Goal: Task Accomplishment & Management: Use online tool/utility

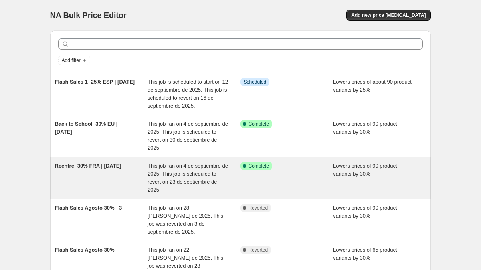
click at [80, 166] on span "Reentre -30% FRA | Sept 2025" at bounding box center [88, 166] width 66 height 6
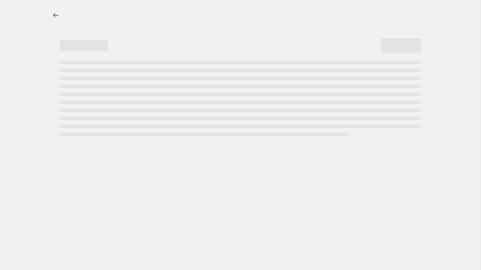
select select "percentage"
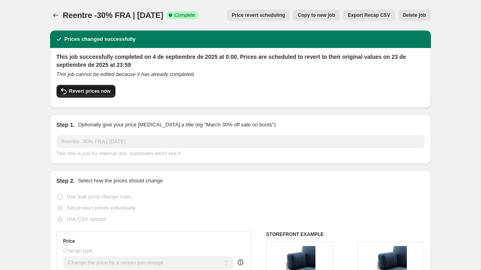
click at [100, 92] on span "Revert prices now" at bounding box center [89, 91] width 41 height 6
checkbox input "false"
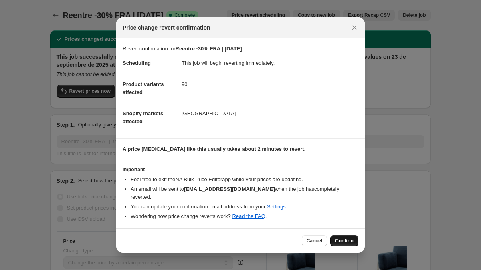
click at [338, 238] on span "Confirm" at bounding box center [344, 241] width 18 height 6
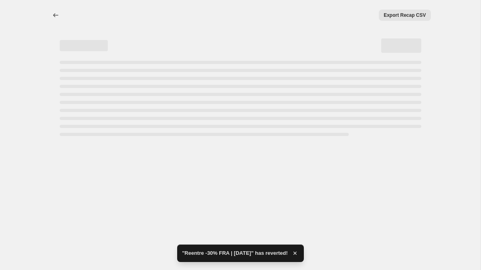
select select "percentage"
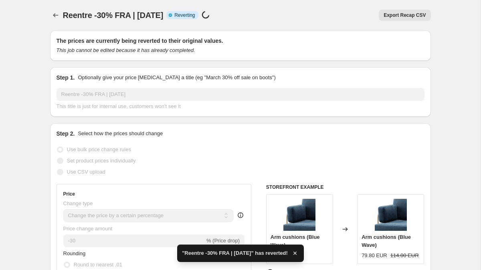
checkbox input "true"
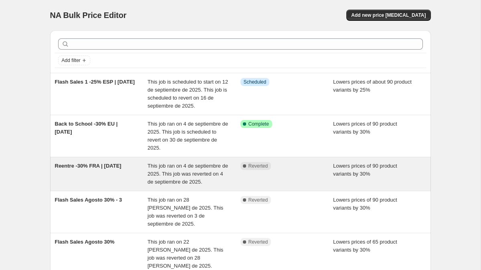
click at [75, 168] on span "Reentre -30% FRA | [DATE]" at bounding box center [88, 166] width 66 height 6
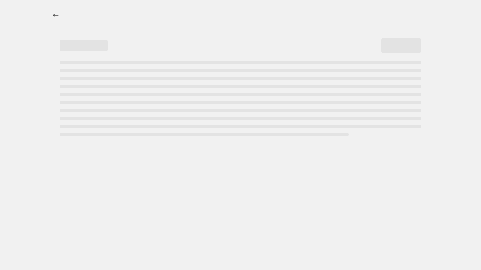
select select "percentage"
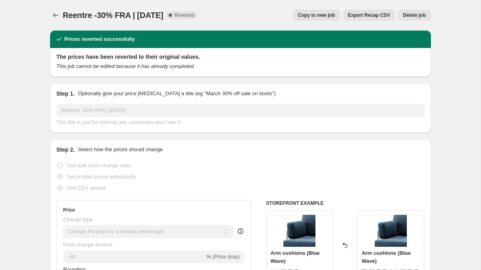
click at [302, 13] on span "Copy to new job" at bounding box center [316, 15] width 37 height 6
select select "percentage"
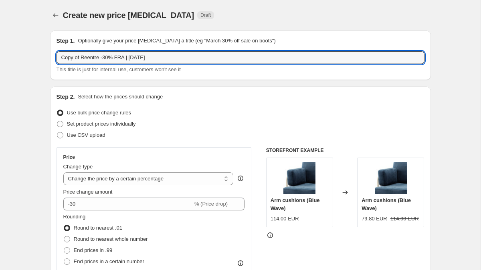
drag, startPoint x: 81, startPoint y: 56, endPoint x: 56, endPoint y: 56, distance: 25.2
click at [56, 56] on div "Step 1. Optionally give your price change job a title (eg "March 30% off sale o…" at bounding box center [240, 55] width 380 height 50
click at [158, 56] on input "Reentre -30% FRA | Sept 2025" at bounding box center [240, 57] width 368 height 13
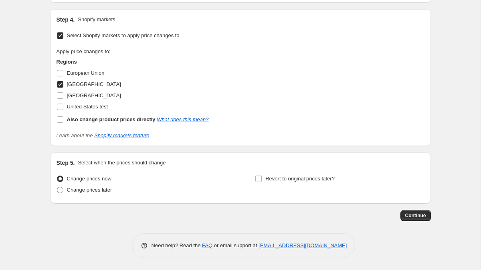
scroll to position [673, 0]
type input "Reentre -30% FRA | Sept 2025 2"
click at [257, 180] on input "Revert to original prices later?" at bounding box center [258, 179] width 6 height 6
checkbox input "true"
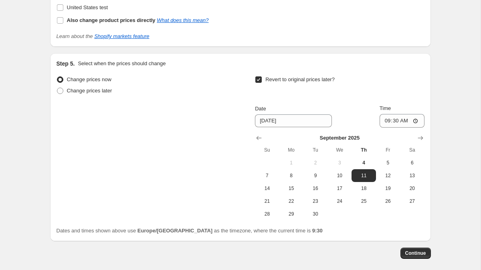
scroll to position [774, 0]
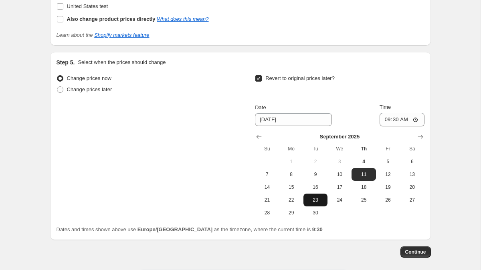
click at [314, 200] on span "23" at bounding box center [315, 200] width 18 height 6
type input "9/23/2025"
click at [397, 117] on input "09:30" at bounding box center [401, 120] width 45 height 14
click at [405, 119] on input "23:30" at bounding box center [401, 120] width 45 height 14
type input "23:59"
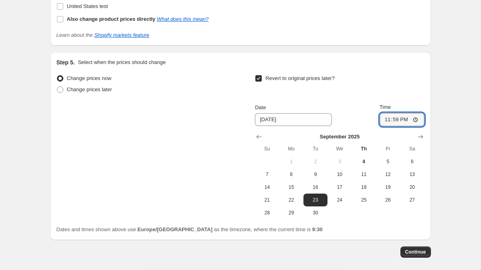
click at [411, 255] on button "Continue" at bounding box center [415, 252] width 30 height 11
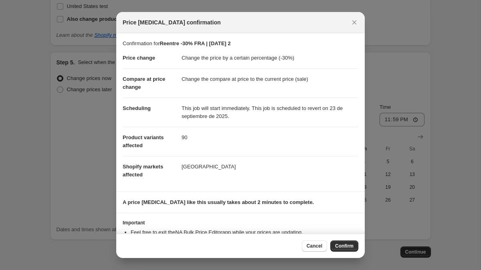
scroll to position [30, 0]
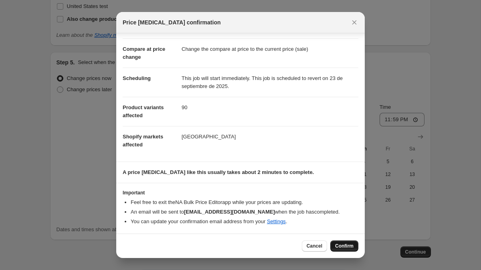
click at [342, 247] on span "Confirm" at bounding box center [344, 246] width 18 height 6
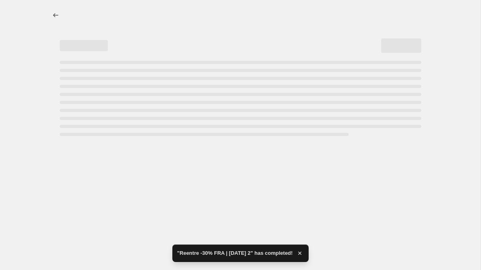
select select "percentage"
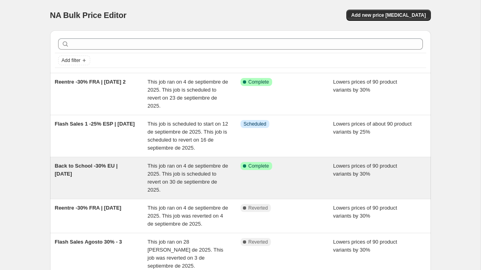
click at [77, 166] on span "Back to School -30% EU | Sept 2025" at bounding box center [86, 170] width 63 height 14
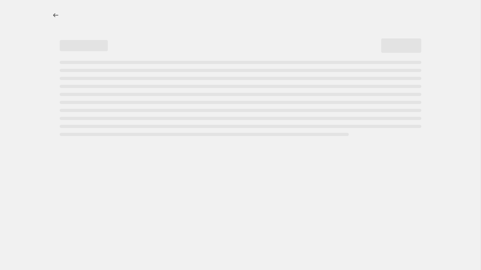
select select "percentage"
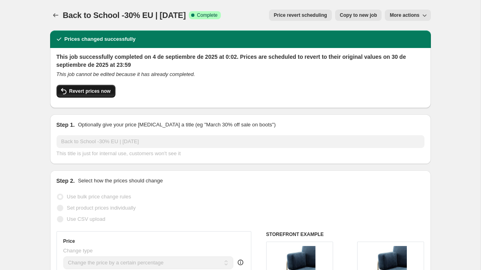
click at [103, 90] on span "Revert prices now" at bounding box center [89, 91] width 41 height 6
checkbox input "false"
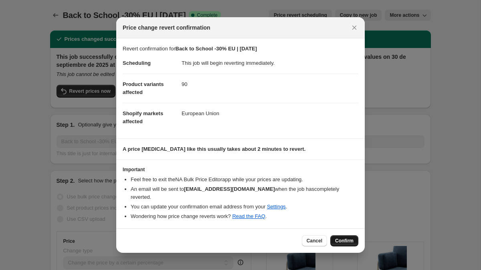
click at [345, 238] on span "Confirm" at bounding box center [344, 241] width 18 height 6
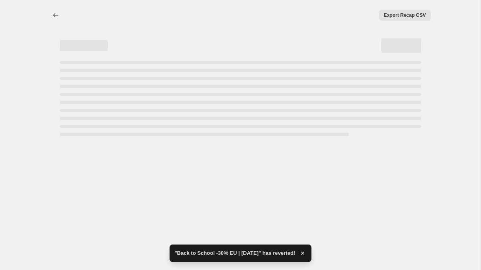
select select "percentage"
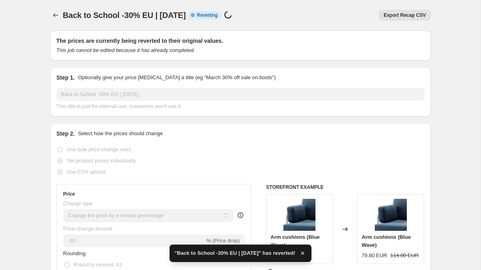
checkbox input "true"
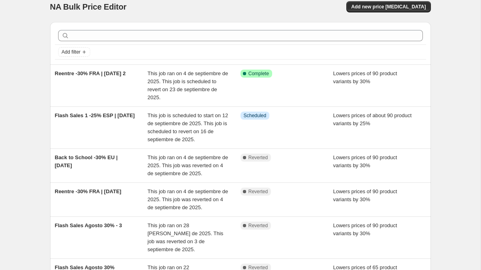
scroll to position [19, 0]
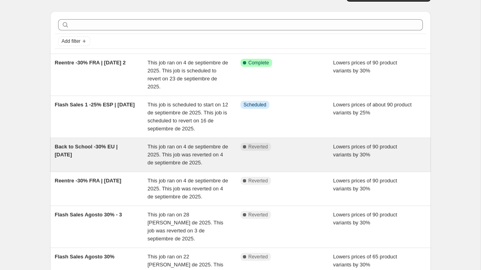
click at [72, 150] on div "Back to School -30% EU | [DATE]" at bounding box center [101, 155] width 93 height 24
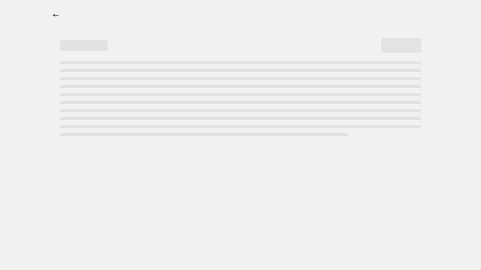
select select "percentage"
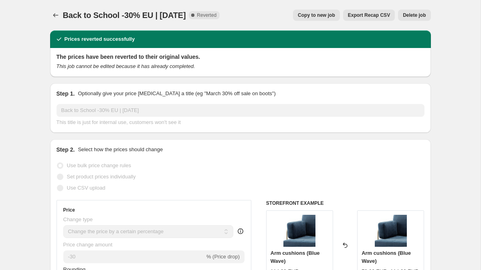
click at [305, 14] on span "Copy to new job" at bounding box center [316, 15] width 37 height 6
select select "percentage"
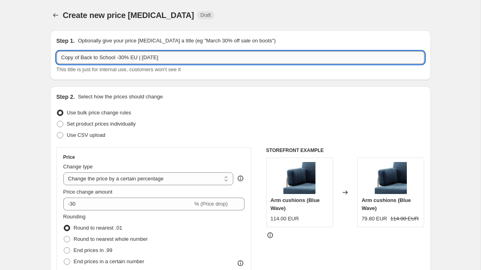
click at [76, 58] on input "Copy of Back to School -30% EU | Sept 2025" at bounding box center [240, 57] width 368 height 13
drag, startPoint x: 82, startPoint y: 58, endPoint x: 51, endPoint y: 58, distance: 30.8
click at [51, 58] on div "Step 1. Optionally give your price change job a title (eg "March 30% off sale o…" at bounding box center [240, 55] width 380 height 50
click at [173, 60] on input "Back to School -30% EU | [DATE]" at bounding box center [240, 57] width 368 height 13
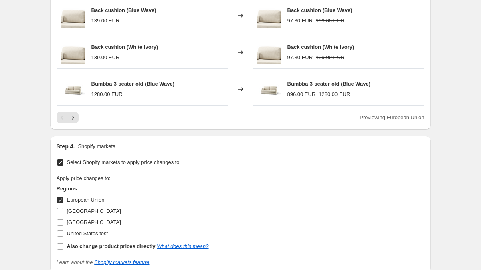
scroll to position [550, 0]
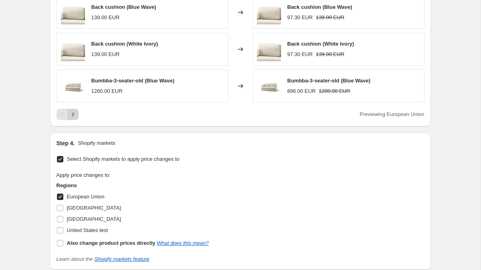
type input "Back to School -30% EU | Sept 2025 2"
click at [74, 117] on icon "Next" at bounding box center [73, 115] width 8 height 8
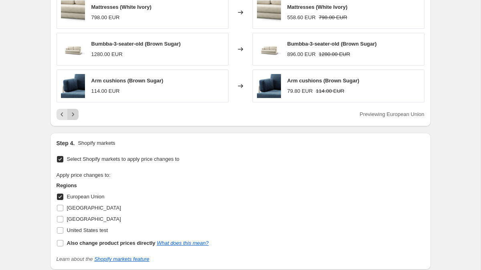
click at [74, 117] on icon "Next" at bounding box center [73, 115] width 8 height 8
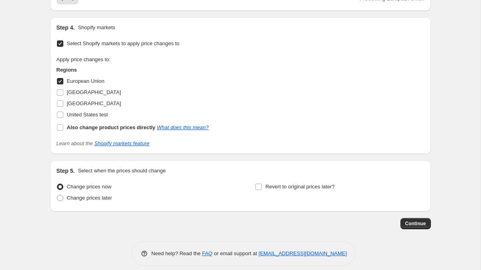
scroll to position [674, 0]
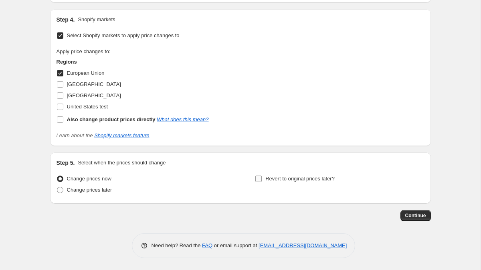
click at [255, 181] on span at bounding box center [258, 178] width 7 height 7
click at [255, 181] on input "Revert to original prices later?" at bounding box center [258, 179] width 6 height 6
checkbox input "true"
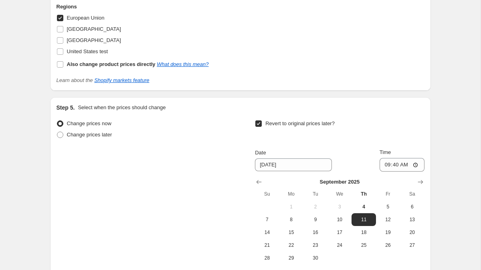
scroll to position [739, 0]
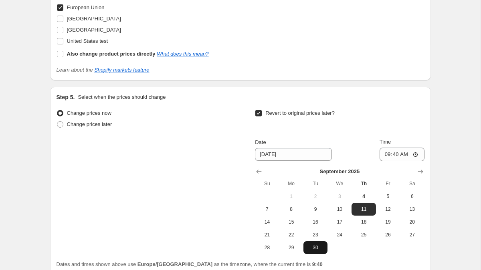
click at [311, 247] on span "30" at bounding box center [315, 248] width 18 height 6
type input "9/30/2025"
click at [395, 157] on input "09:40" at bounding box center [401, 155] width 45 height 14
type input "23:59"
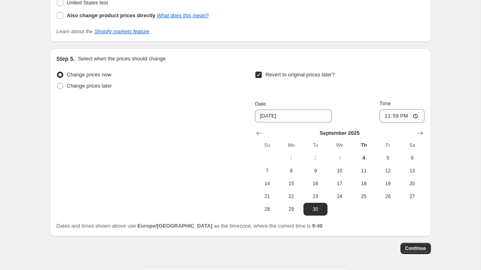
scroll to position [811, 0]
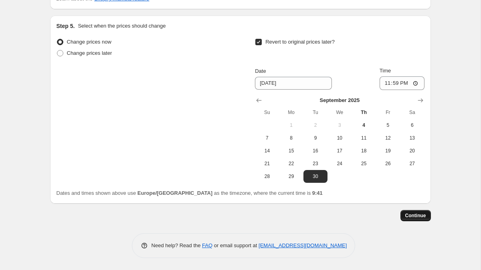
click at [411, 217] on span "Continue" at bounding box center [415, 216] width 21 height 6
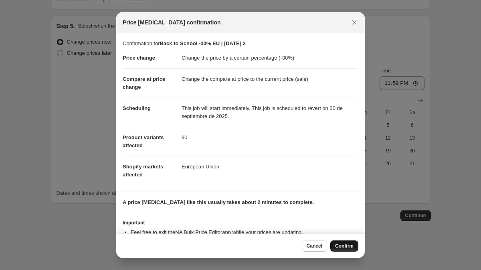
click at [340, 245] on span "Confirm" at bounding box center [344, 246] width 18 height 6
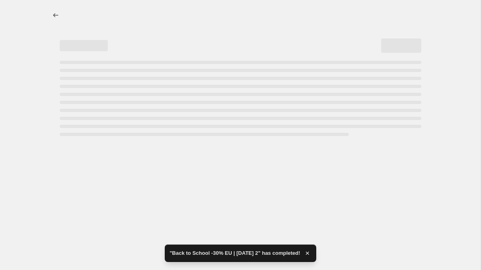
select select "percentage"
